Goal: Transaction & Acquisition: Purchase product/service

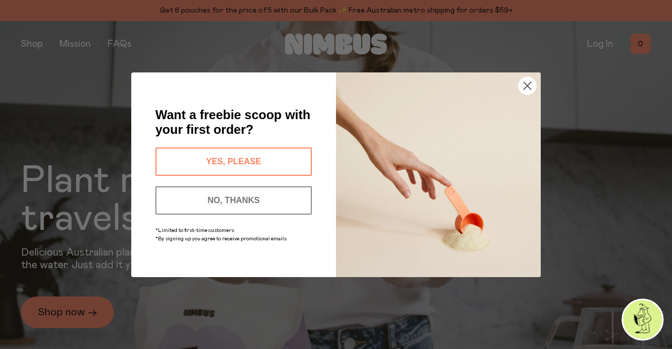
click at [527, 85] on icon "Close dialog" at bounding box center [527, 85] width 7 height 7
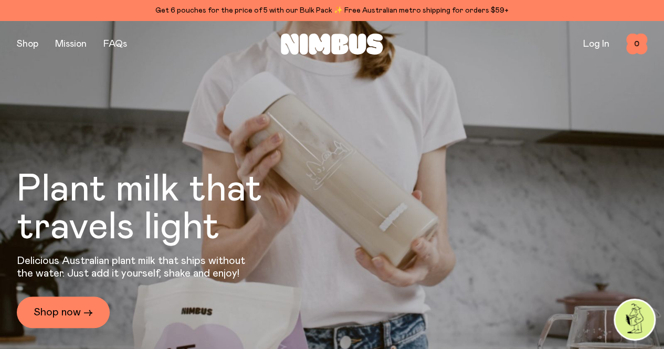
click at [36, 42] on button "button" at bounding box center [28, 44] width 22 height 15
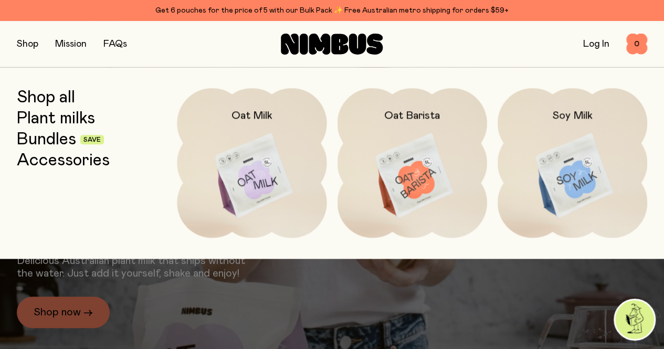
click at [48, 136] on link "Bundles" at bounding box center [46, 139] width 59 height 19
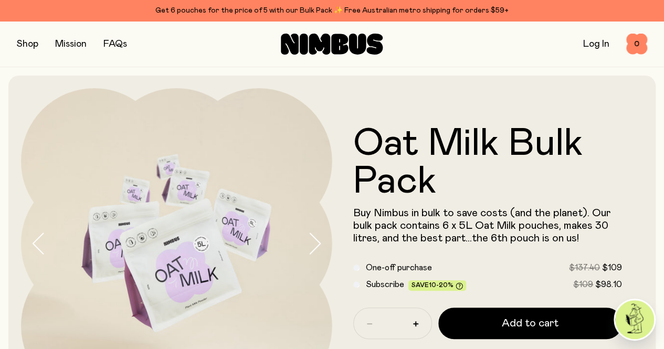
scroll to position [53, 0]
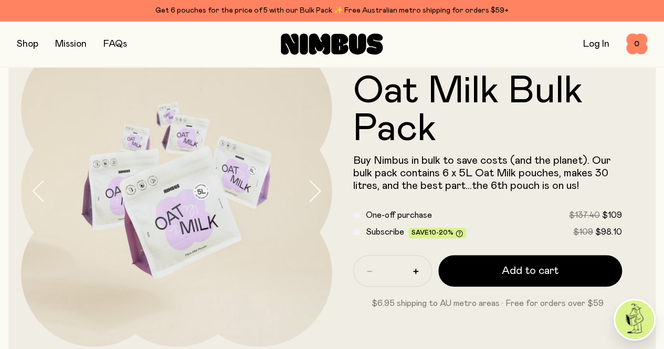
click at [527, 275] on span "Add to cart" at bounding box center [530, 271] width 57 height 15
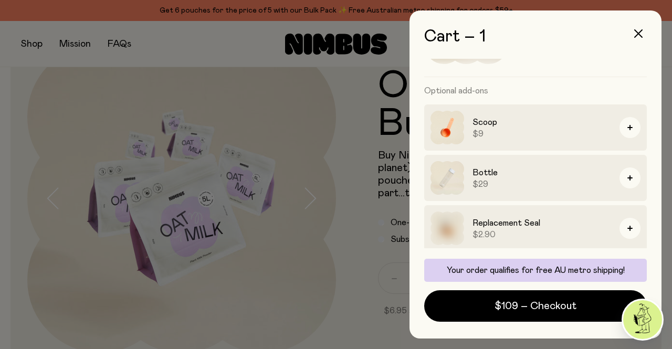
scroll to position [94, 0]
click at [622, 222] on button "button" at bounding box center [630, 225] width 21 height 21
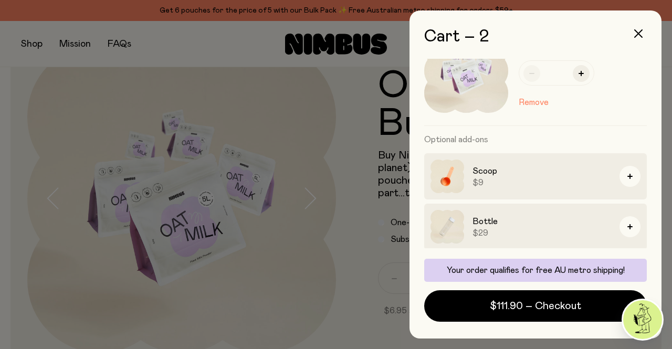
scroll to position [164, 0]
click at [533, 306] on span "$111.90 – Checkout" at bounding box center [535, 306] width 91 height 15
